Goal: Transaction & Acquisition: Purchase product/service

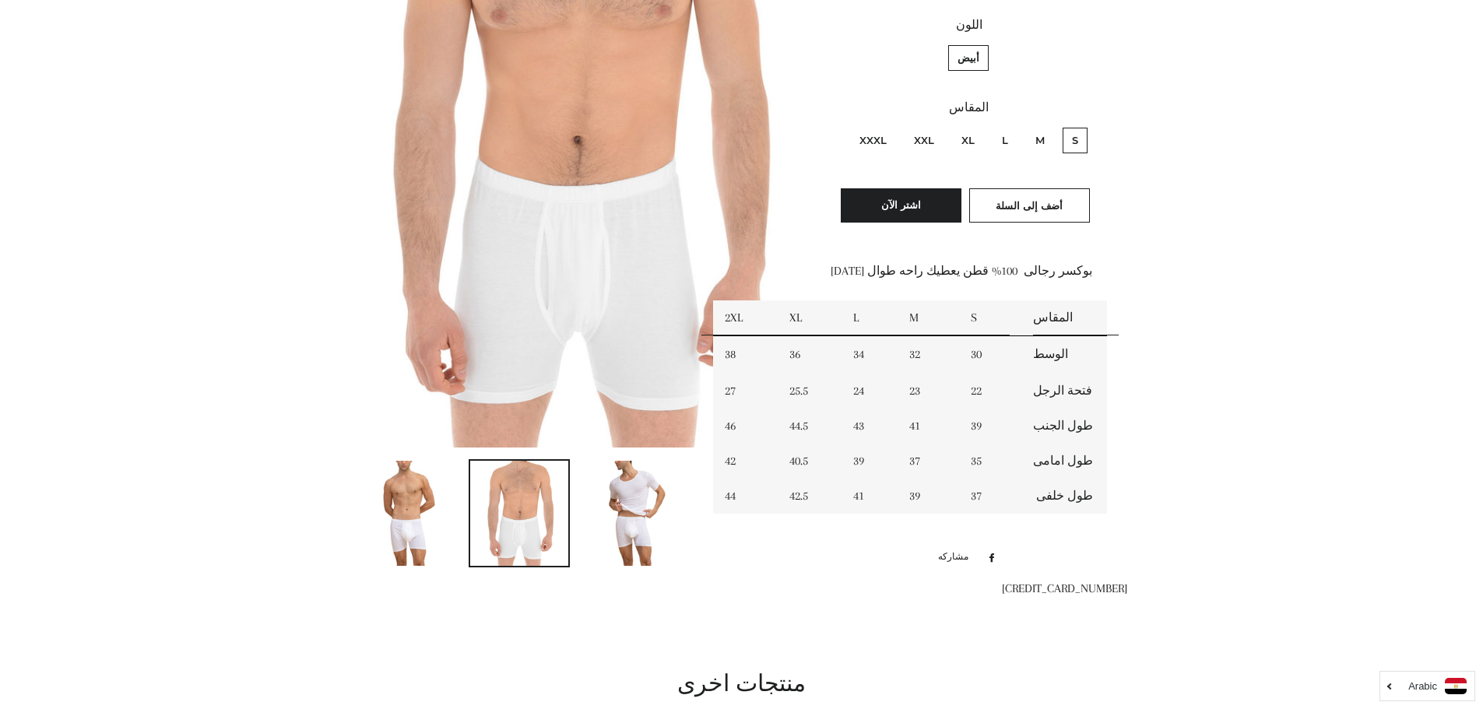
scroll to position [321, 0]
click at [961, 143] on label "XL" at bounding box center [968, 140] width 32 height 26
click at [979, 125] on input "XL" at bounding box center [979, 125] width 1 height 1
radio input "true"
